Goal: Transaction & Acquisition: Purchase product/service

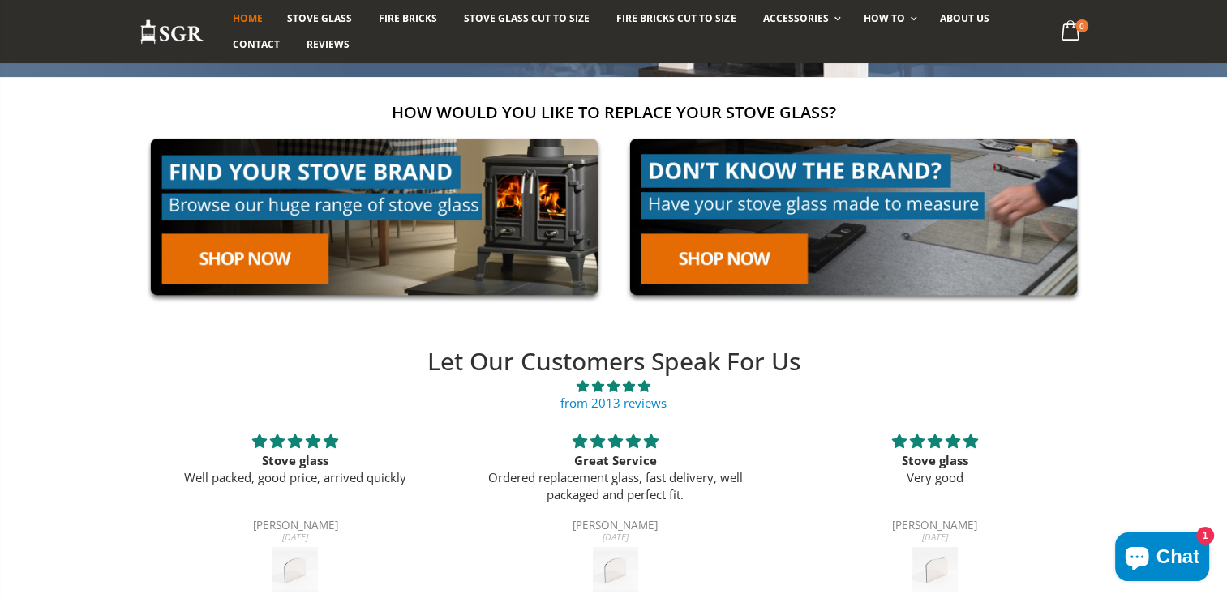
scroll to position [227, 0]
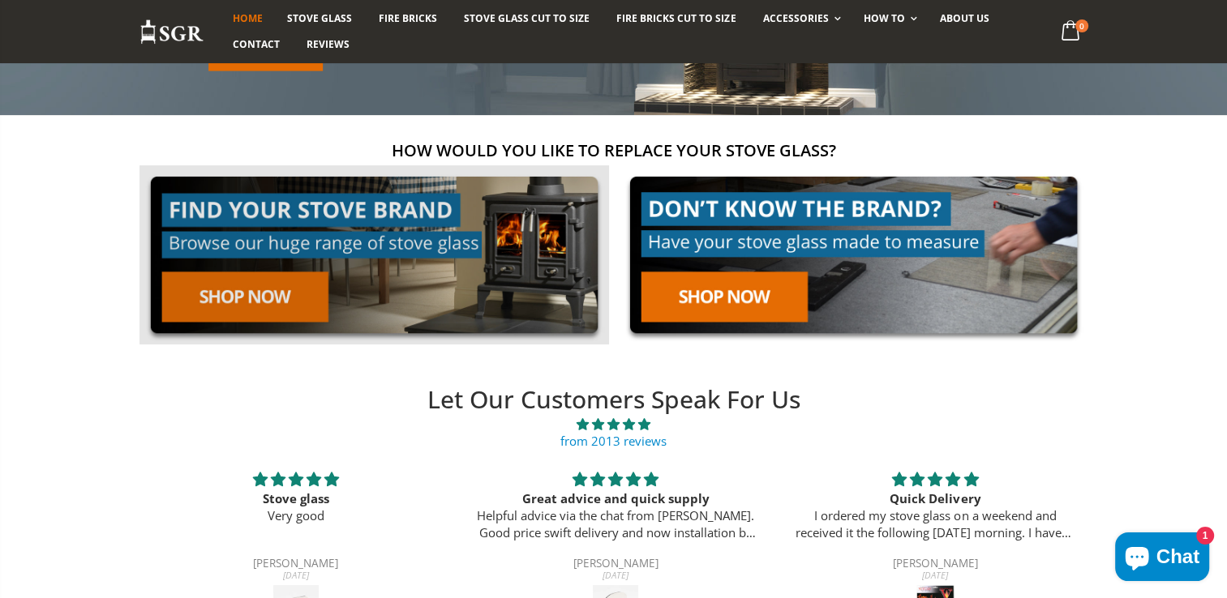
click at [409, 204] on link at bounding box center [373, 254] width 469 height 179
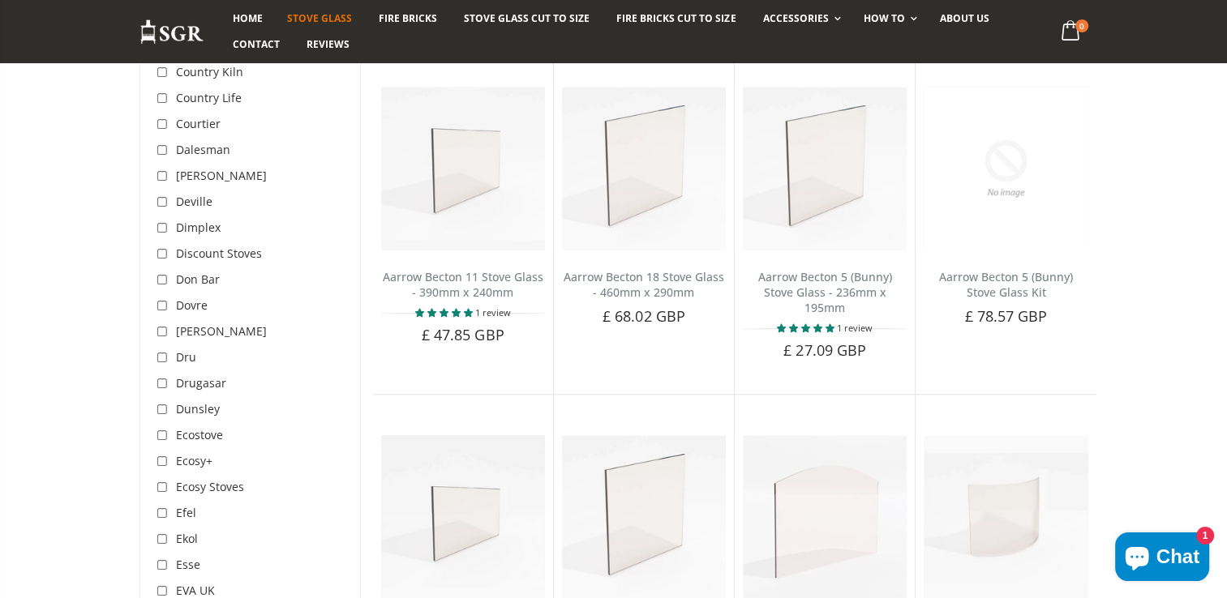
scroll to position [1654, 0]
click at [161, 166] on input "checkbox" at bounding box center [164, 174] width 16 height 16
checkbox input "true"
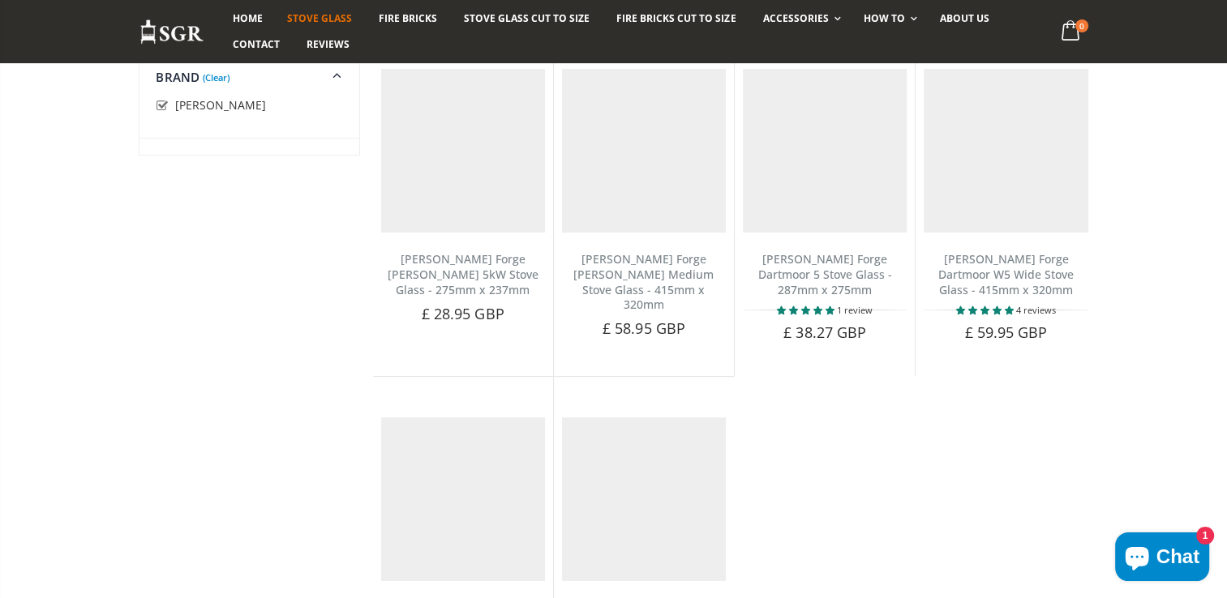
scroll to position [304, 0]
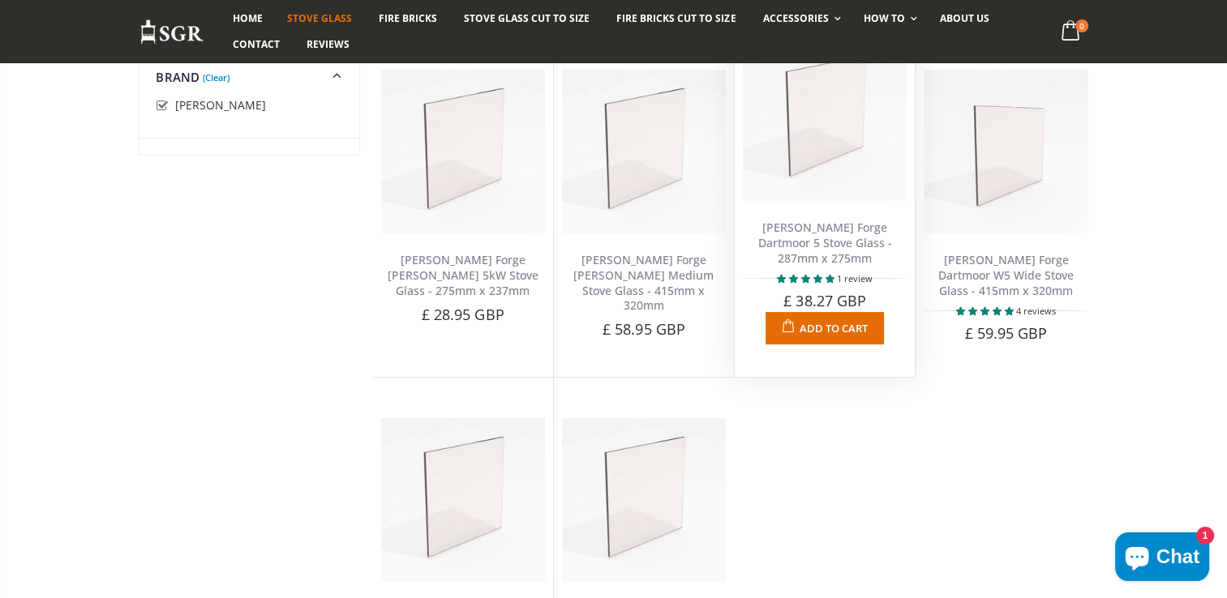
click at [821, 321] on span "Add to Cart" at bounding box center [833, 328] width 68 height 15
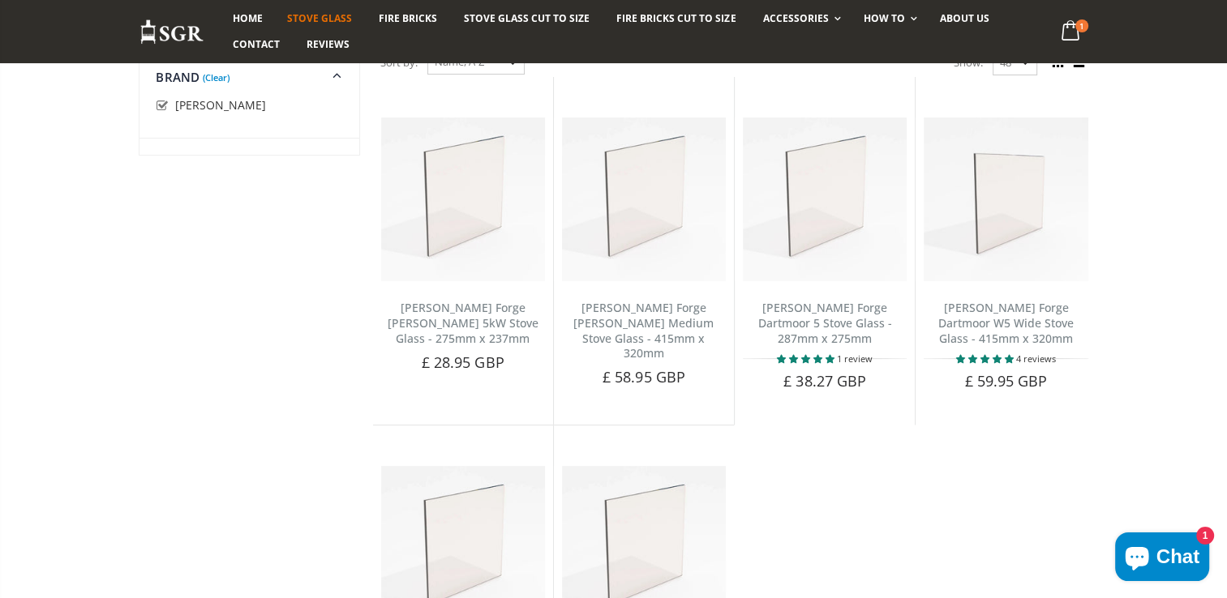
scroll to position [259, 0]
click at [895, 501] on ul "Dean Forge Croft 5kW Stove Glass - 275mm x 237mm No reviews Choose a brand that…" at bounding box center [734, 413] width 724 height 679
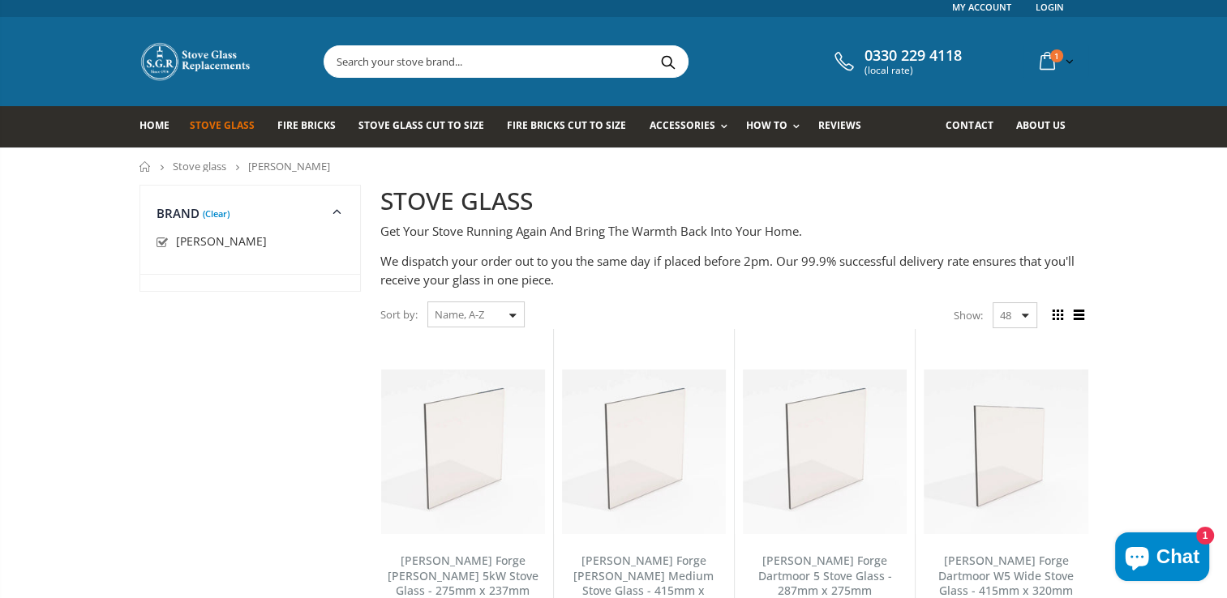
scroll to position [0, 0]
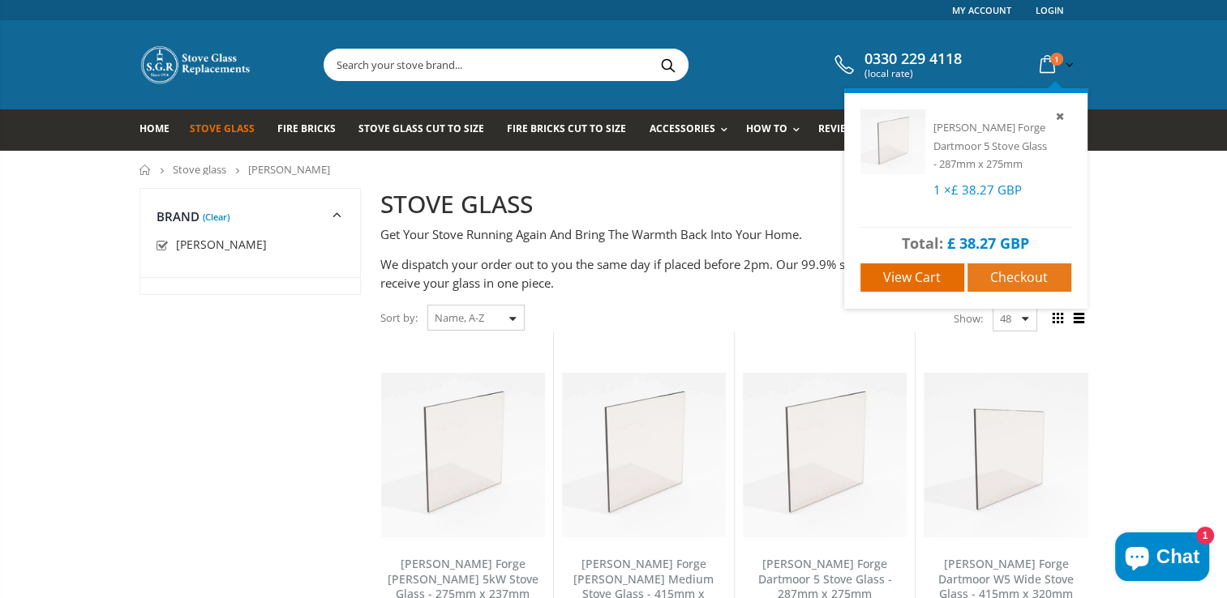
click at [996, 275] on span "Checkout" at bounding box center [1019, 277] width 58 height 18
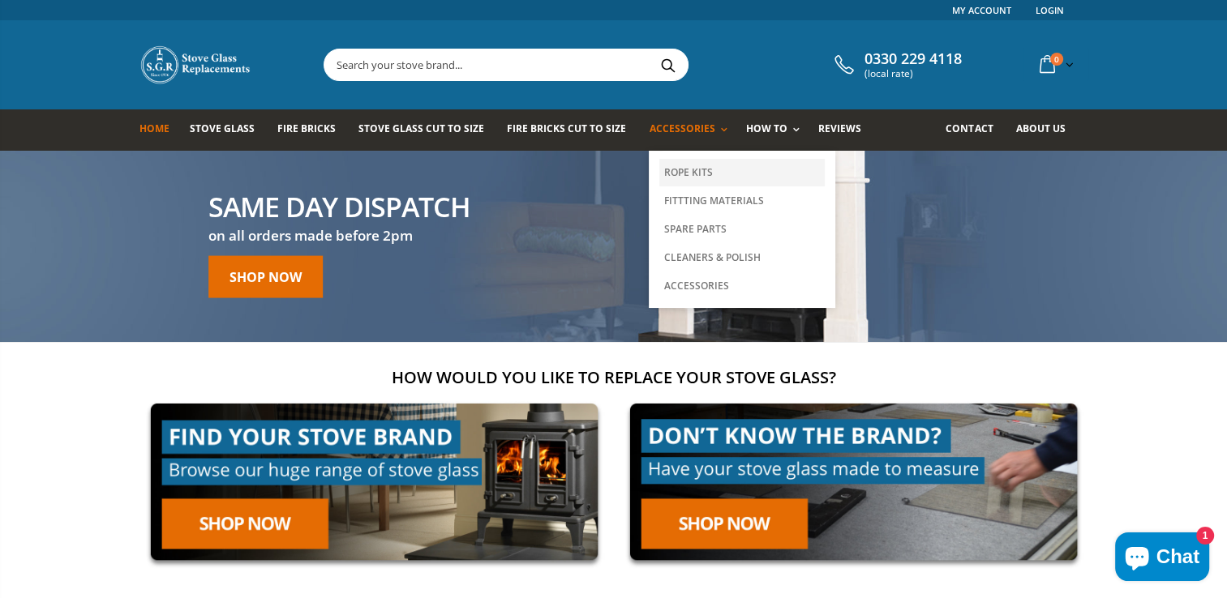
click at [688, 171] on link "Rope Kits" at bounding box center [741, 173] width 165 height 28
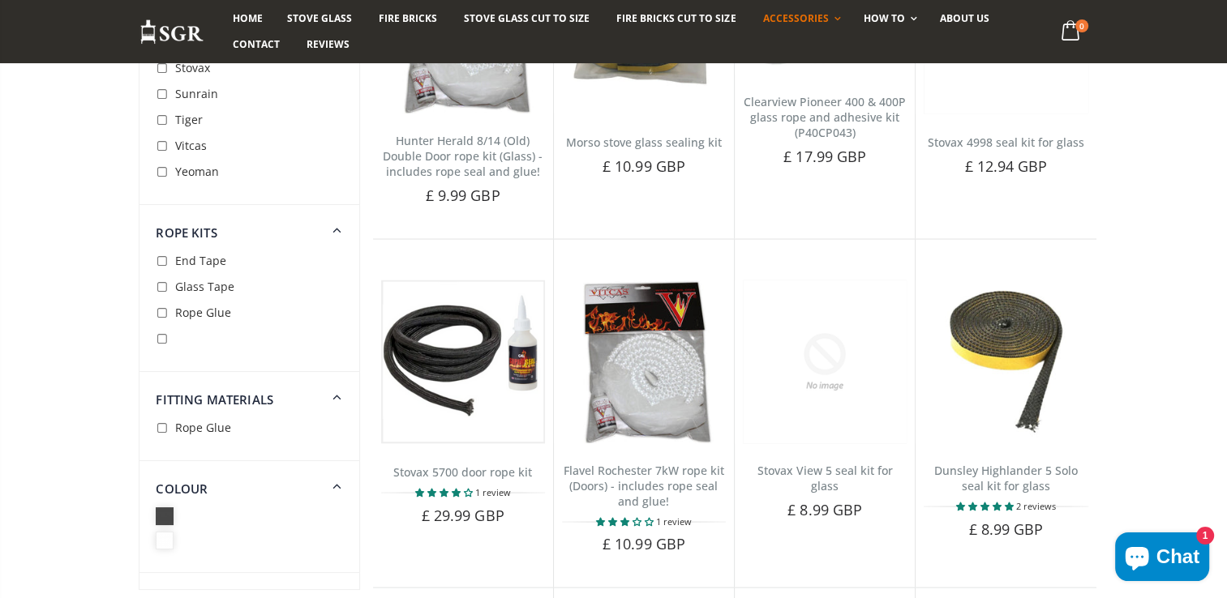
scroll to position [3049, 0]
